Goal: Task Accomplishment & Management: Manage account settings

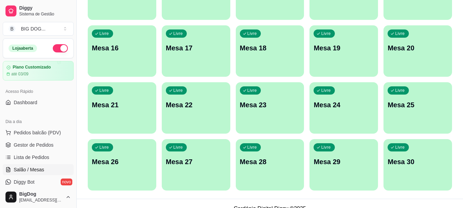
scroll to position [230, 0]
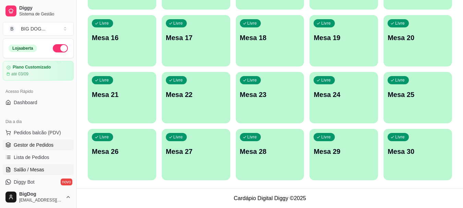
click at [37, 142] on span "Gestor de Pedidos" at bounding box center [34, 145] width 40 height 7
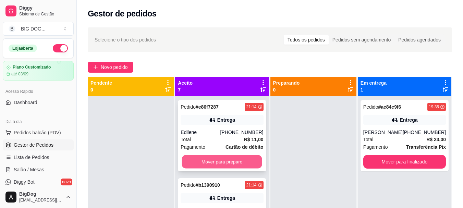
click at [228, 166] on button "Mover para preparo" at bounding box center [222, 161] width 80 height 13
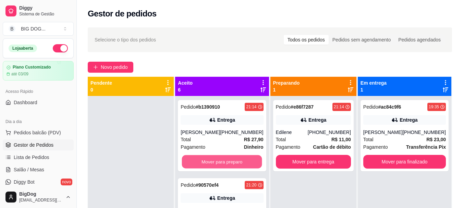
click at [228, 166] on button "Mover para preparo" at bounding box center [222, 161] width 80 height 13
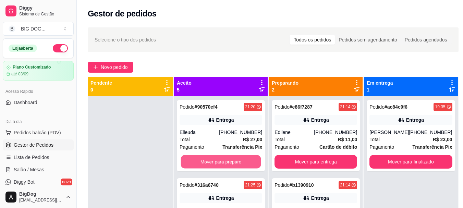
click at [228, 166] on button "Mover para preparo" at bounding box center [221, 161] width 80 height 13
click at [228, 166] on button "Mover para preparo" at bounding box center [221, 162] width 83 height 14
click at [228, 166] on button "Mover para preparo" at bounding box center [221, 161] width 80 height 13
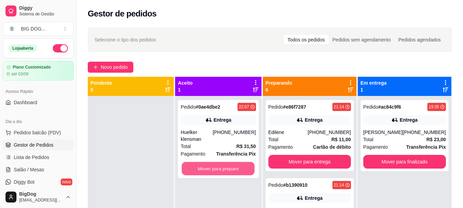
click at [228, 166] on button "Mover para preparo" at bounding box center [218, 168] width 73 height 13
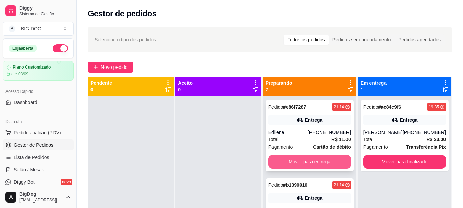
click at [289, 166] on button "Mover para entrega" at bounding box center [310, 162] width 83 height 14
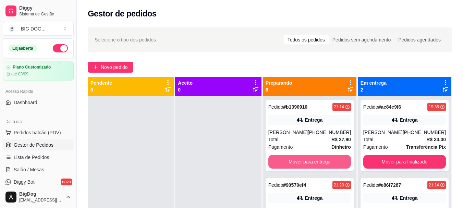
click at [289, 166] on button "Mover para entrega" at bounding box center [310, 162] width 83 height 14
click at [289, 166] on button "Mover para entrega" at bounding box center [310, 161] width 80 height 13
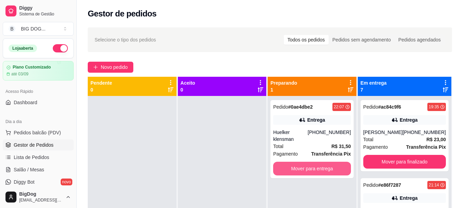
click at [289, 166] on button "Mover para entrega" at bounding box center [312, 169] width 78 height 14
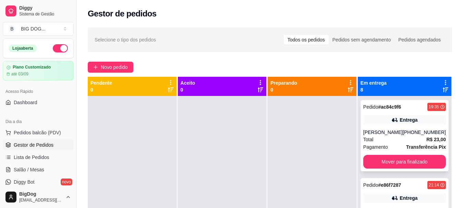
click at [385, 170] on div "Pedido # ac84c9f6 19:35 Entrega [PERSON_NAME] [PHONE_NUMBER] Total R$ 23,00 Pag…" at bounding box center [405, 135] width 88 height 71
click at [386, 164] on button "Mover para finalizado" at bounding box center [404, 162] width 83 height 14
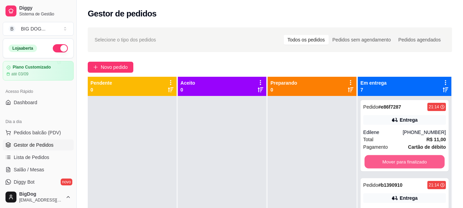
click at [386, 164] on button "Mover para finalizado" at bounding box center [405, 161] width 80 height 13
click at [386, 164] on button "Mover para finalizado" at bounding box center [404, 162] width 83 height 14
click at [386, 164] on button "Mover para finalizado" at bounding box center [405, 161] width 80 height 13
click at [386, 164] on button "Mover para finalizado" at bounding box center [404, 162] width 83 height 14
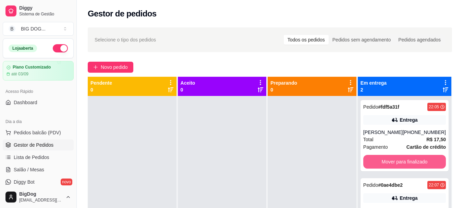
click at [386, 164] on button "Mover para finalizado" at bounding box center [404, 162] width 83 height 14
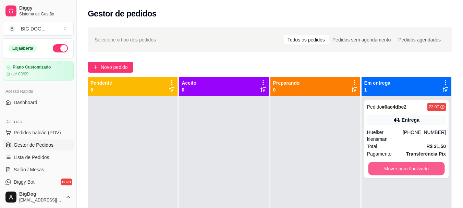
click at [386, 164] on button "Mover para finalizado" at bounding box center [406, 168] width 76 height 13
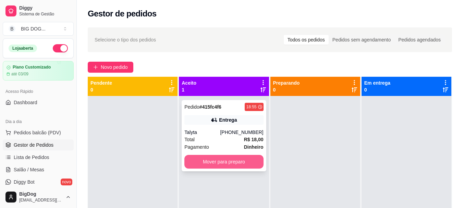
click at [229, 161] on button "Mover para preparo" at bounding box center [223, 162] width 79 height 14
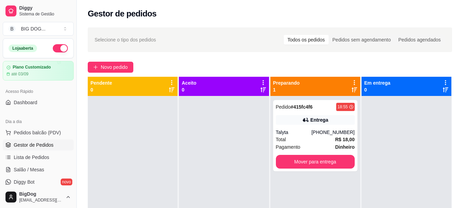
click at [196, 153] on div at bounding box center [224, 200] width 90 height 208
click at [214, 142] on div at bounding box center [224, 200] width 90 height 208
click at [291, 151] on span "Pagamento" at bounding box center [288, 147] width 25 height 8
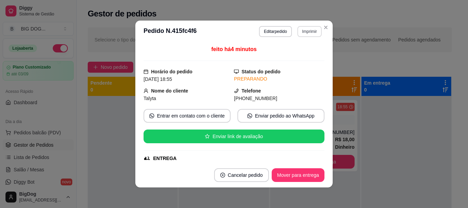
click at [304, 34] on button "Imprimir" at bounding box center [310, 31] width 24 height 11
click at [302, 56] on button "IMPRESSORA" at bounding box center [295, 55] width 50 height 11
click at [328, 26] on button "Close" at bounding box center [326, 27] width 11 height 11
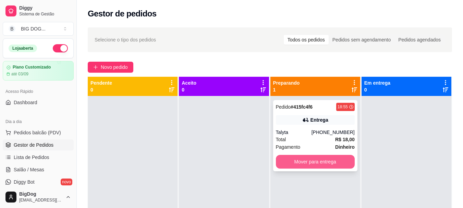
click at [326, 166] on button "Mover para entrega" at bounding box center [315, 162] width 79 height 14
